Goal: Task Accomplishment & Management: Manage account settings

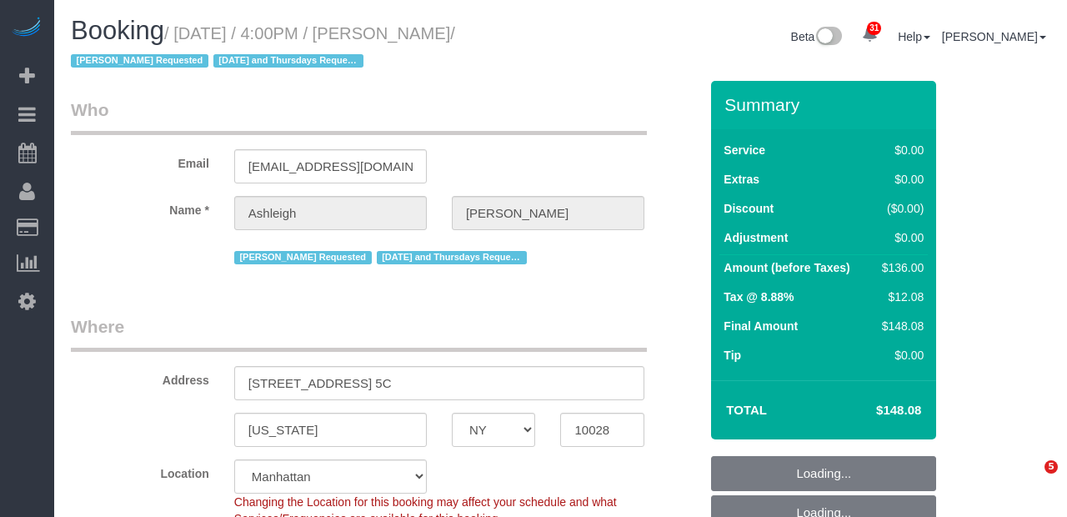
select select "NY"
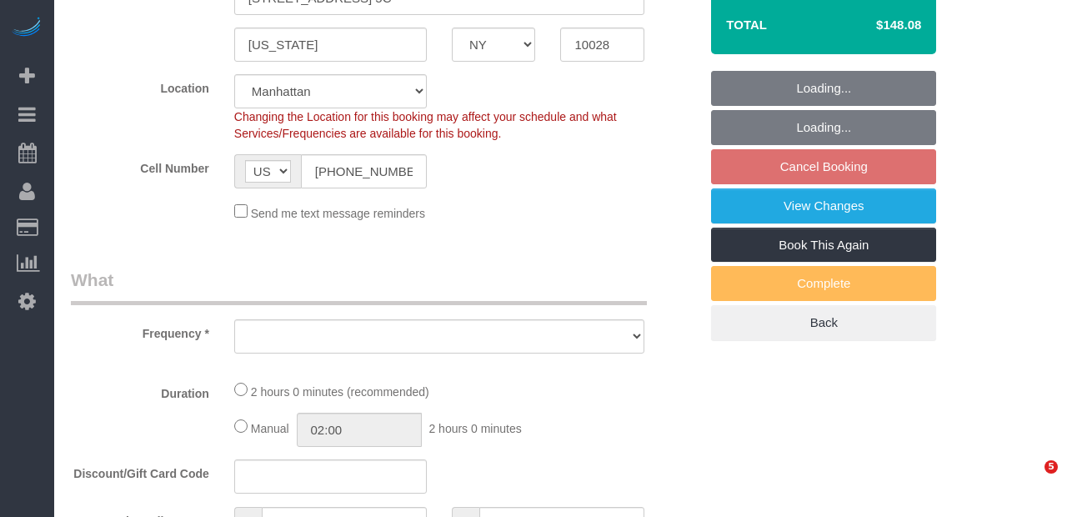
select select "object:1477"
select select "1"
select select "spot8"
select select "number:57"
select select "number:77"
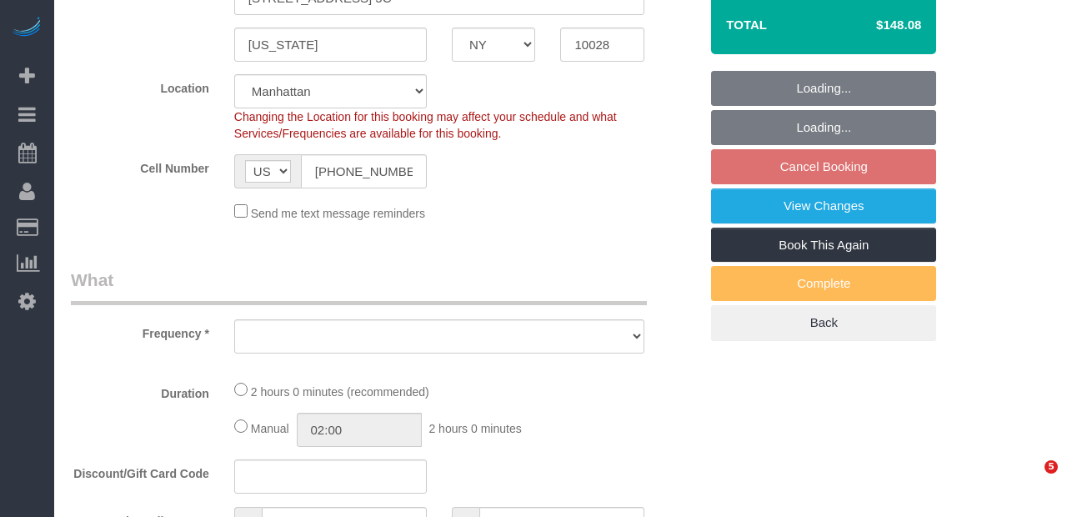
select select "number:15"
select select "number:5"
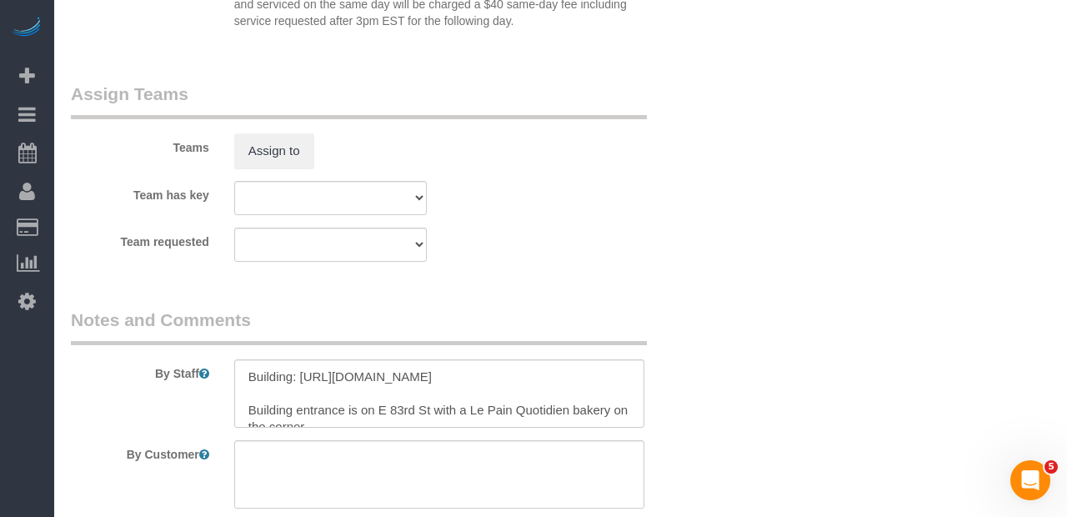
scroll to position [2271, 0]
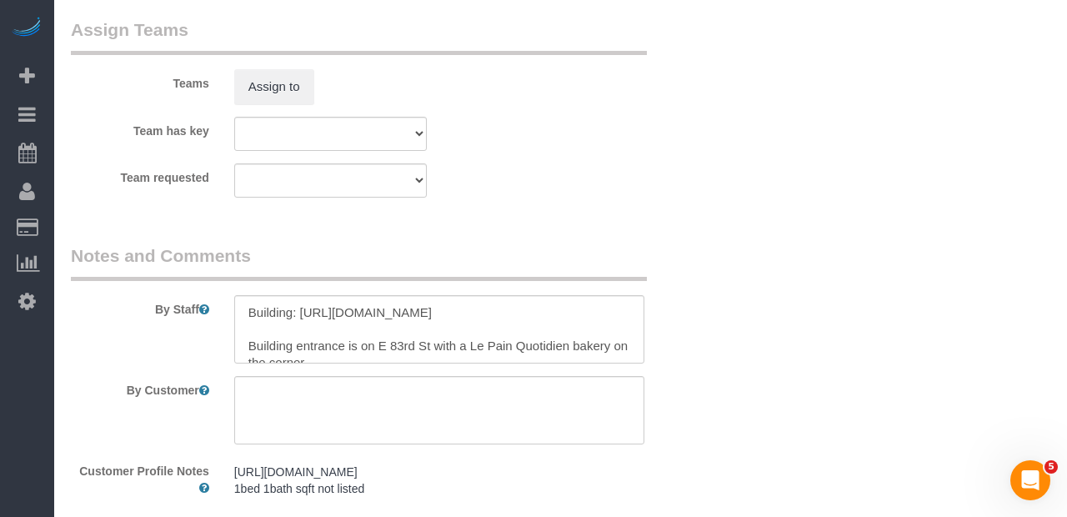
select select "1"
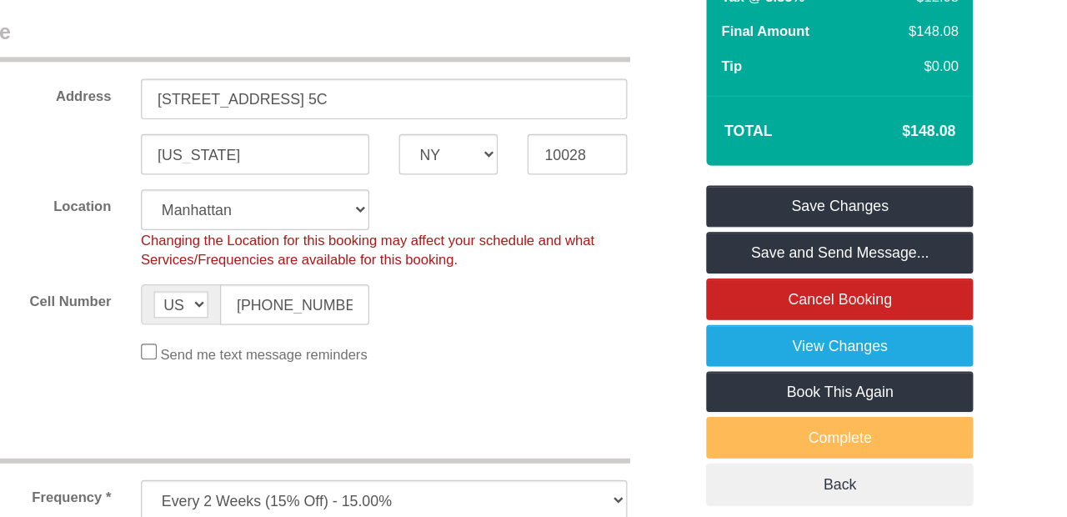
scroll to position [278, 0]
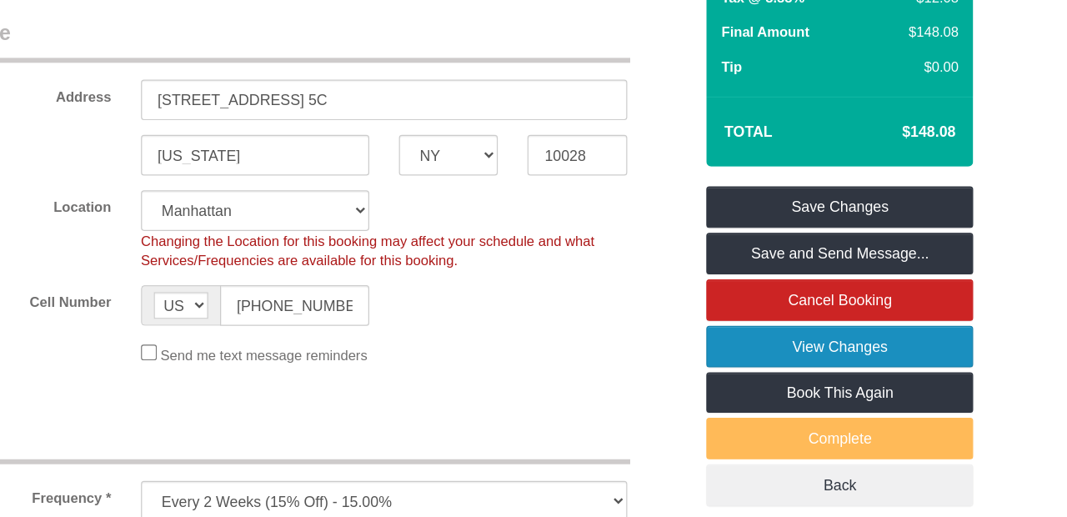
click at [869, 300] on link "View Changes" at bounding box center [823, 312] width 225 height 35
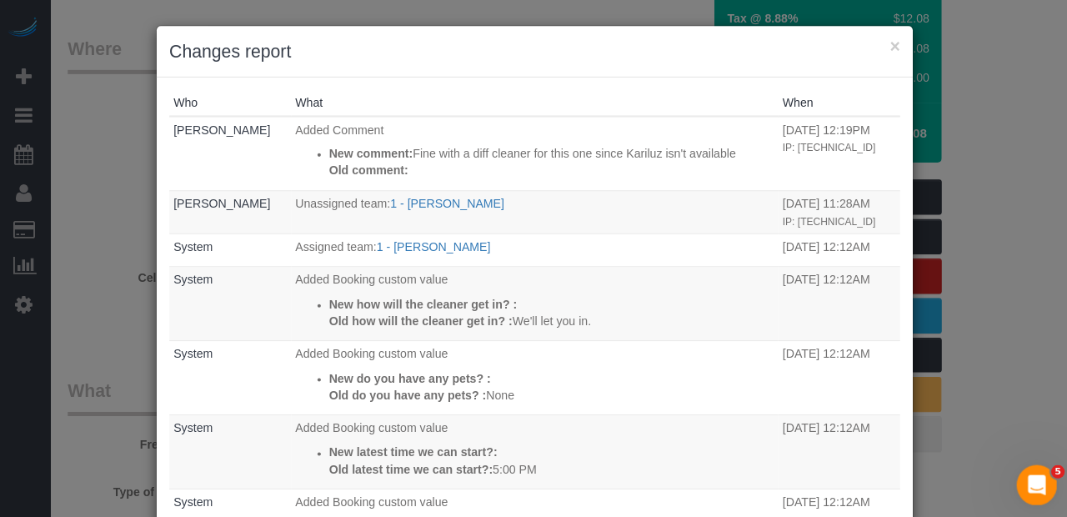
scroll to position [1, 0]
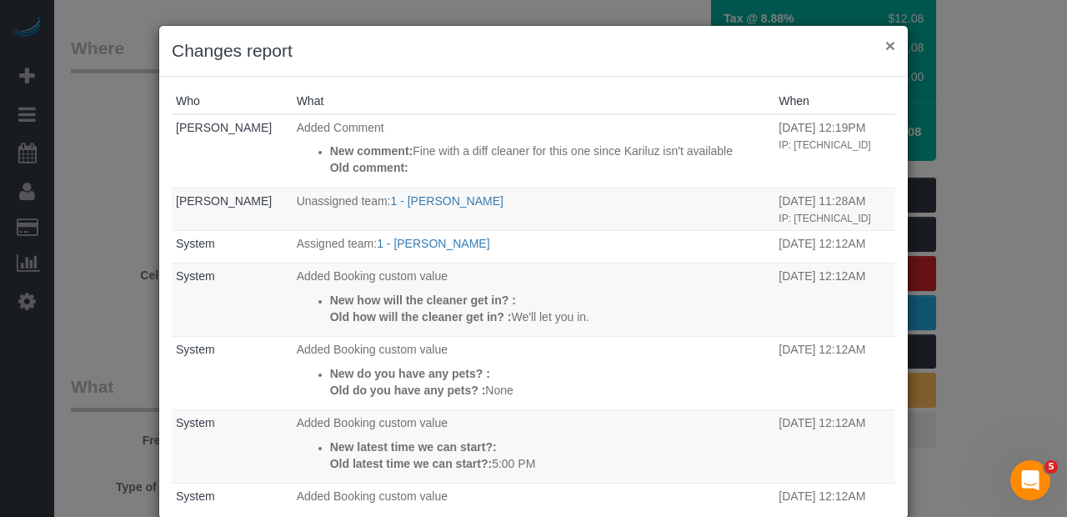
click at [889, 40] on button "×" at bounding box center [891, 46] width 10 height 18
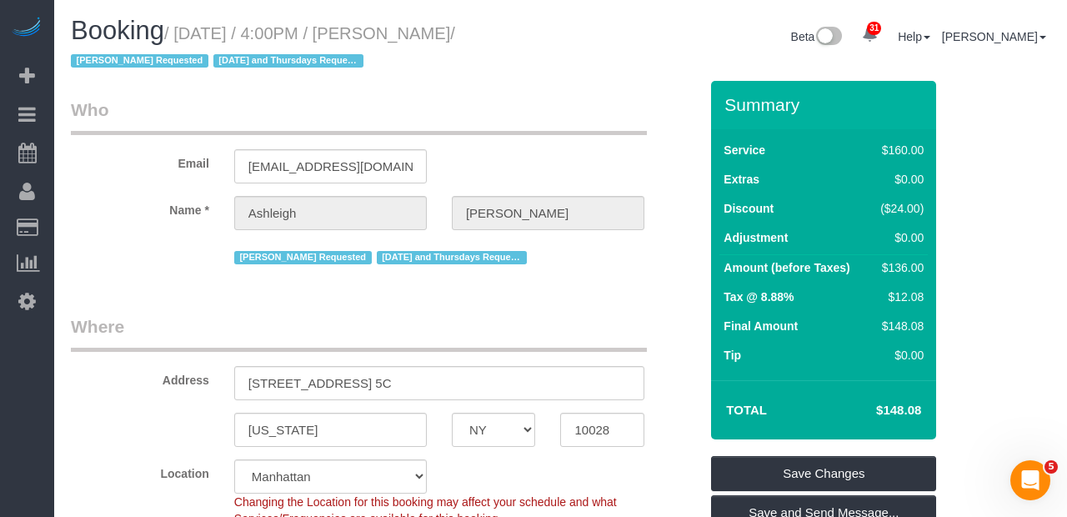
scroll to position [0, 0]
